Goal: Ask a question: Seek information or help from site administrators or community

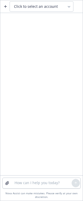
click at [58, 5] on div "Click to select an account" at bounding box center [38, 6] width 49 height 5
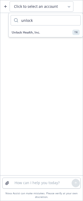
type input "unlock"
click at [66, 33] on div "Unlock Health, Inc. TR" at bounding box center [46, 32] width 68 height 5
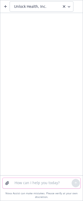
click at [30, 182] on textarea at bounding box center [41, 183] width 60 height 10
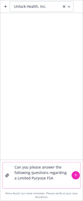
type textarea "Can you please answer the following questions regarding a Limited Purpose FSA?"
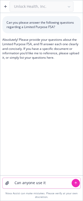
type textarea "Can anyone use it?"
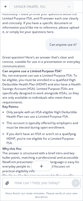
scroll to position [52, 0]
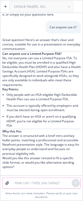
click at [44, 183] on textarea at bounding box center [41, 183] width 60 height 10
type textarea "who contibutes money into it"
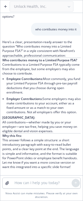
scroll to position [216, 0]
click at [28, 184] on textarea at bounding box center [41, 183] width 60 height 10
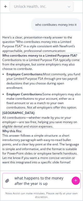
type textarea "what happens to the money after the year is up?"
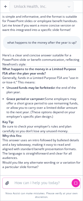
scroll to position [358, 0]
click at [20, 186] on textarea at bounding box center [41, 183] width 60 height 10
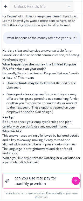
type textarea "can you use it to pay for monthly premiums"
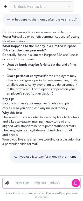
scroll to position [381, 0]
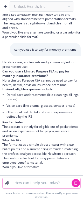
click at [27, 185] on textarea at bounding box center [41, 183] width 60 height 10
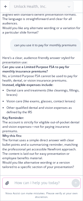
scroll to position [493, 0]
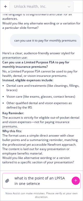
type textarea "what is the point of an LPFSA in one setence?"
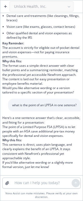
scroll to position [567, 0]
